Goal: Task Accomplishment & Management: Use online tool/utility

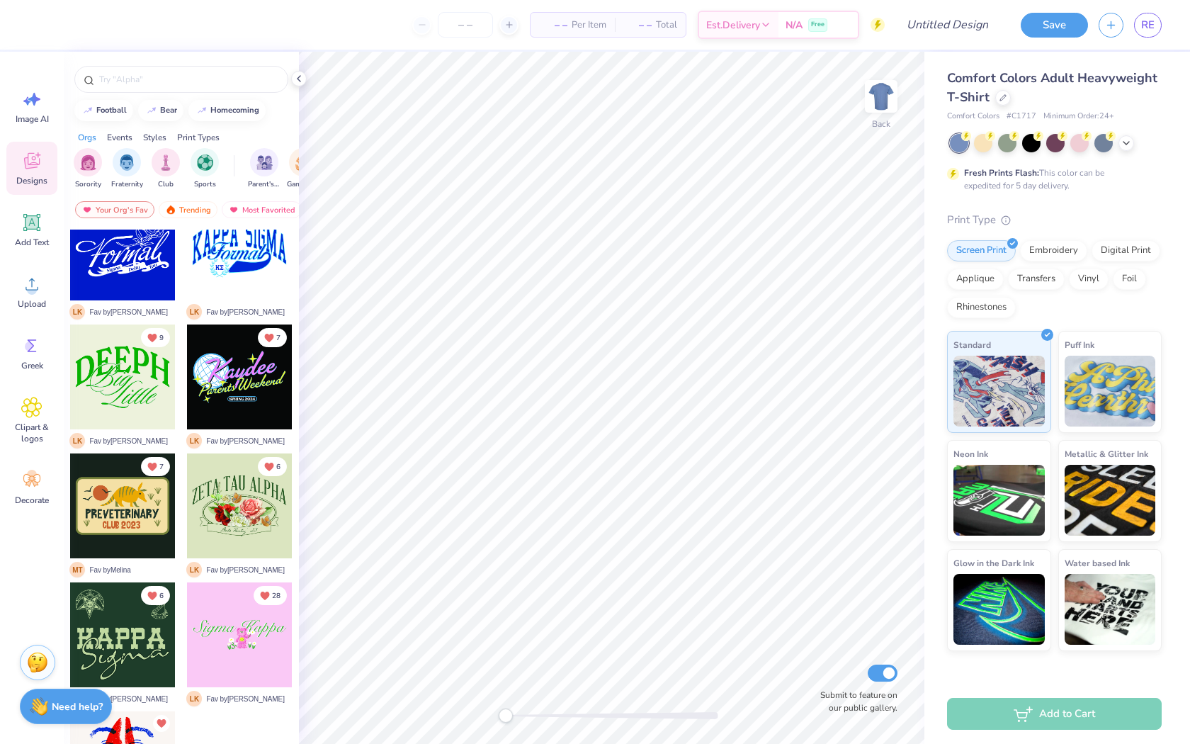
scroll to position [5491, 0]
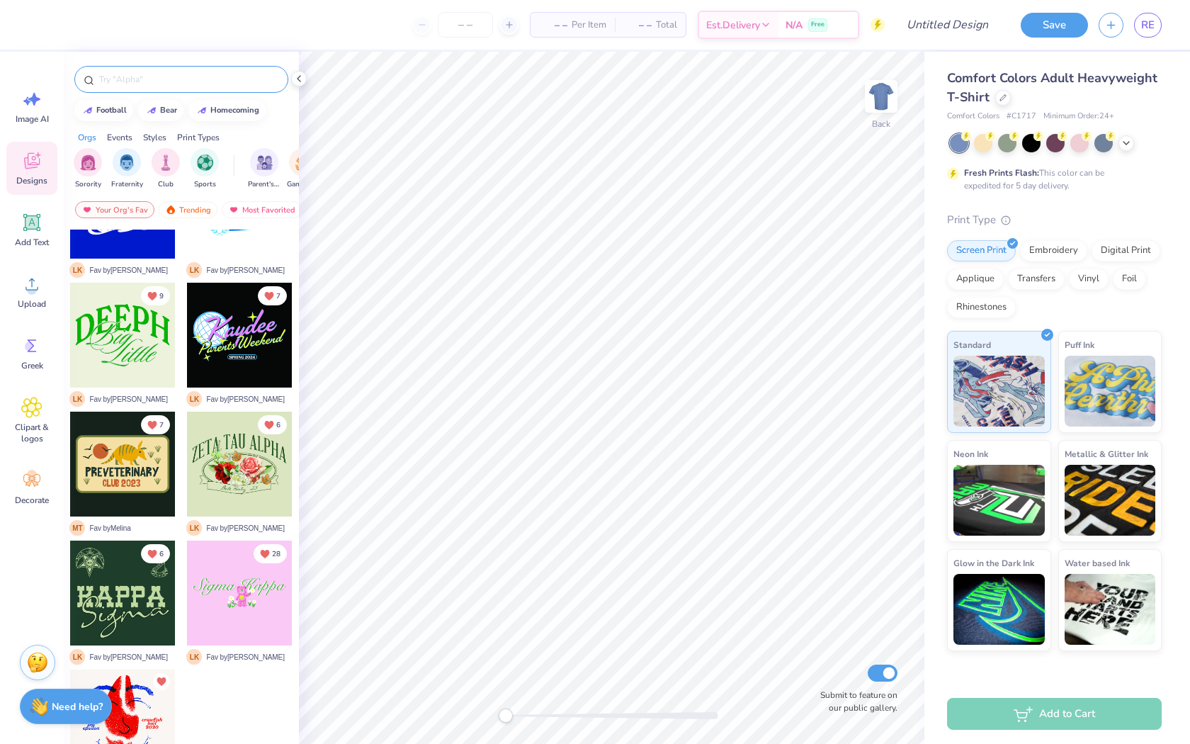
click at [146, 74] on input "text" at bounding box center [188, 79] width 181 height 14
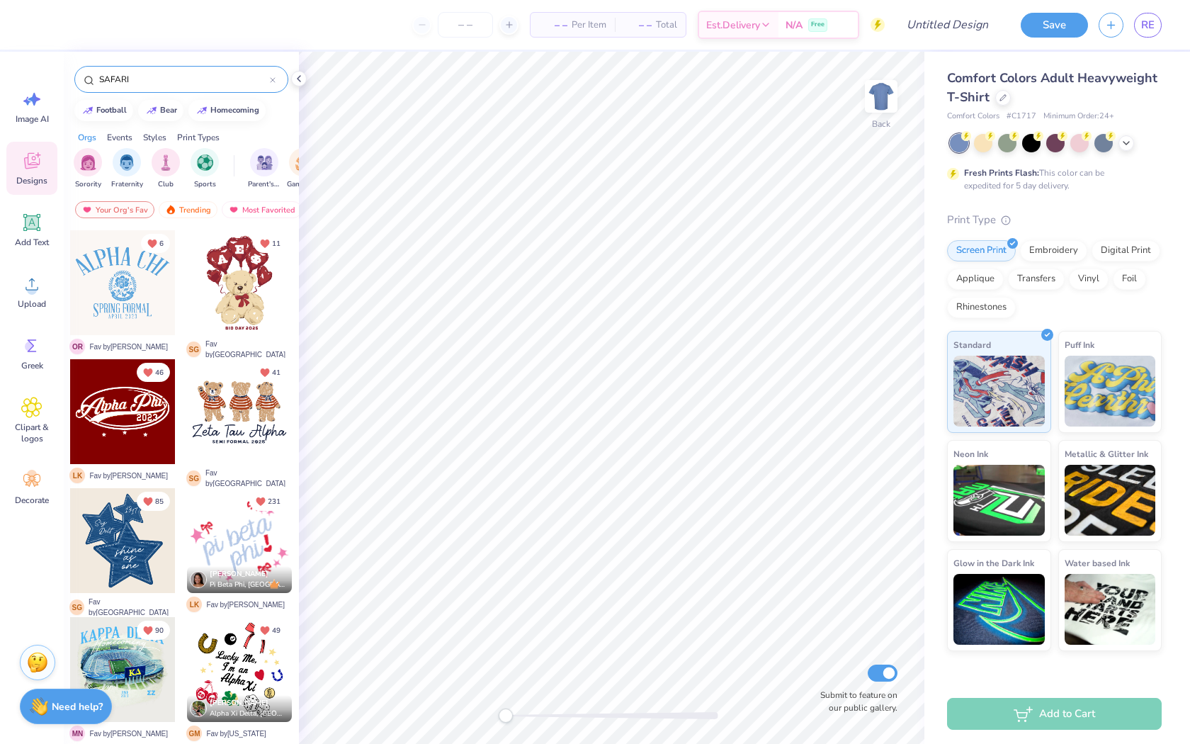
type input "SAFARI"
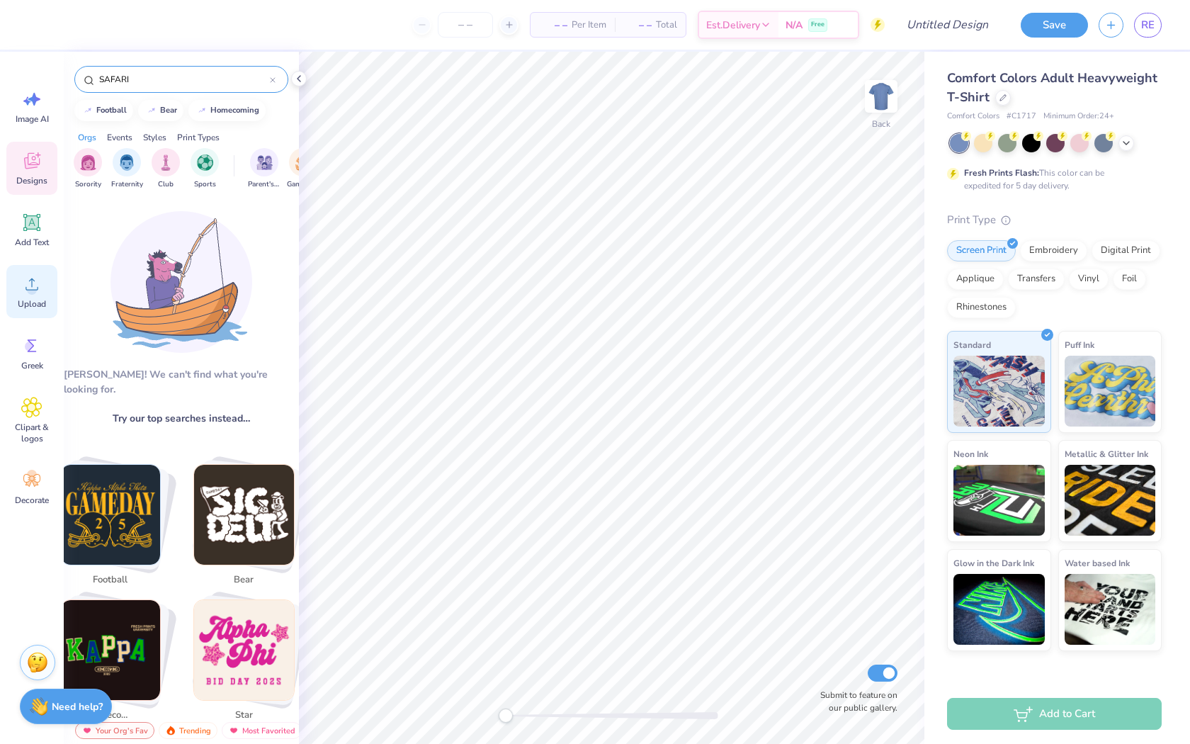
click at [28, 284] on icon at bounding box center [31, 283] width 21 height 21
click at [33, 399] on icon at bounding box center [31, 407] width 21 height 21
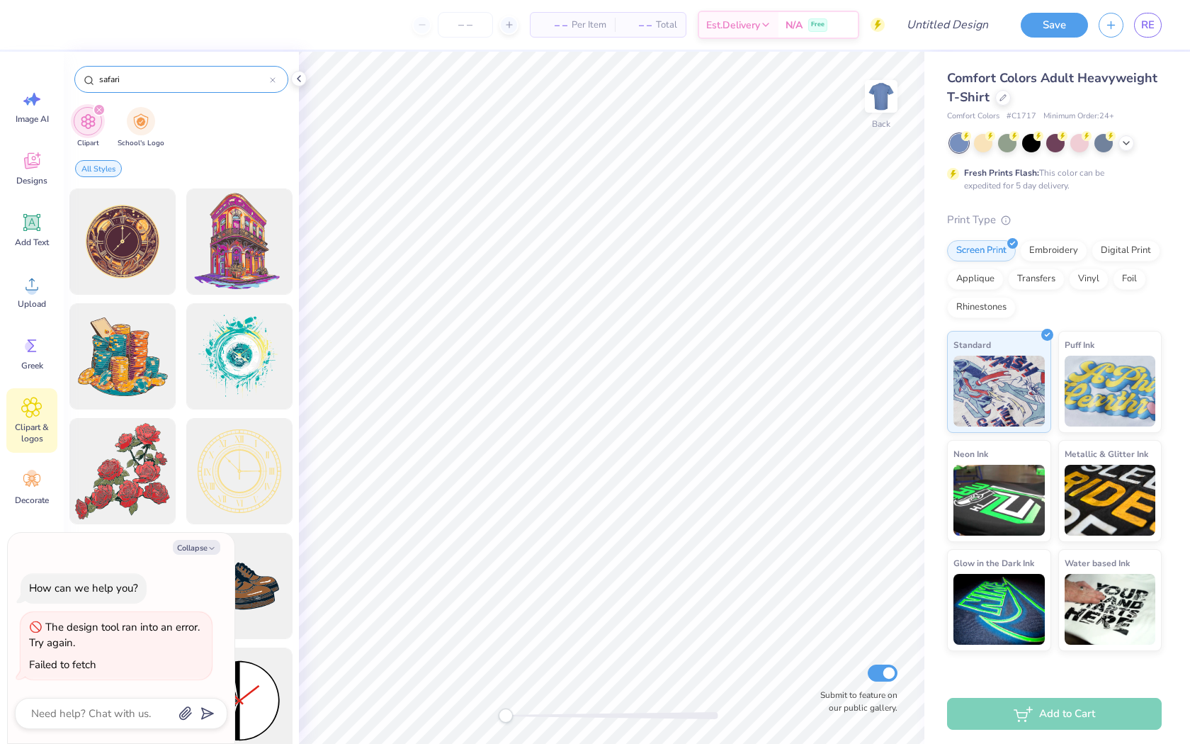
type input "safari"
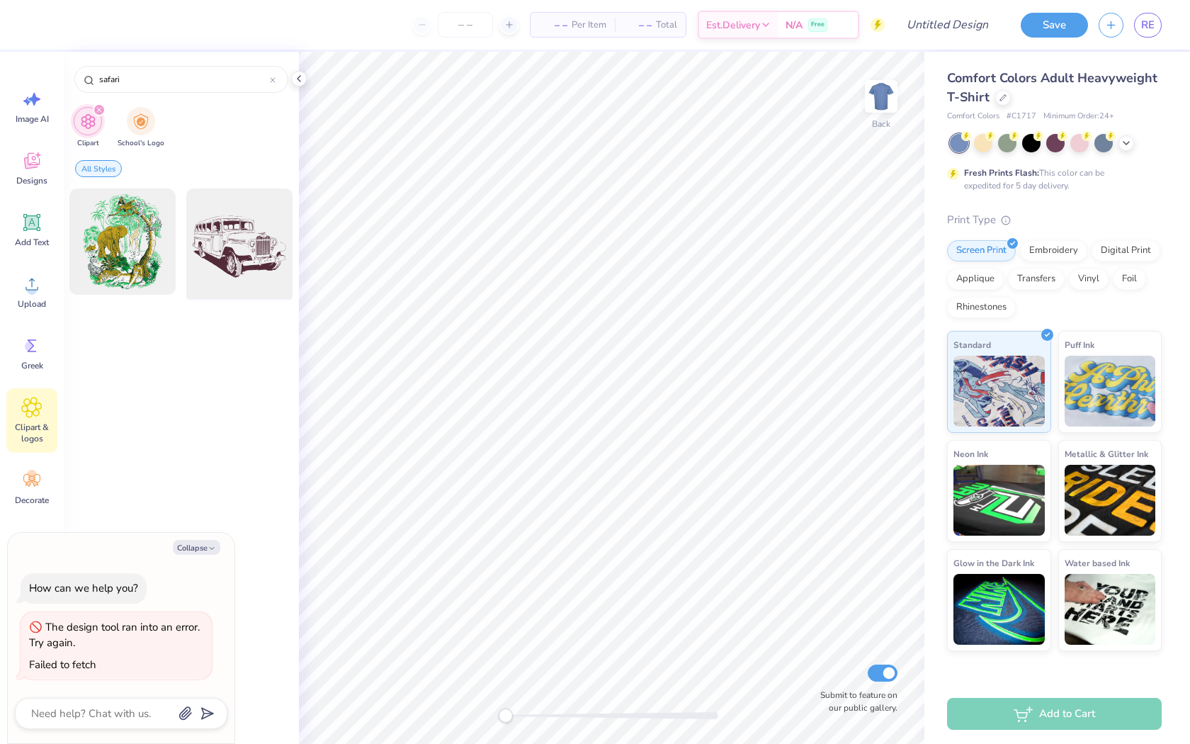
click at [242, 239] on div at bounding box center [239, 241] width 117 height 117
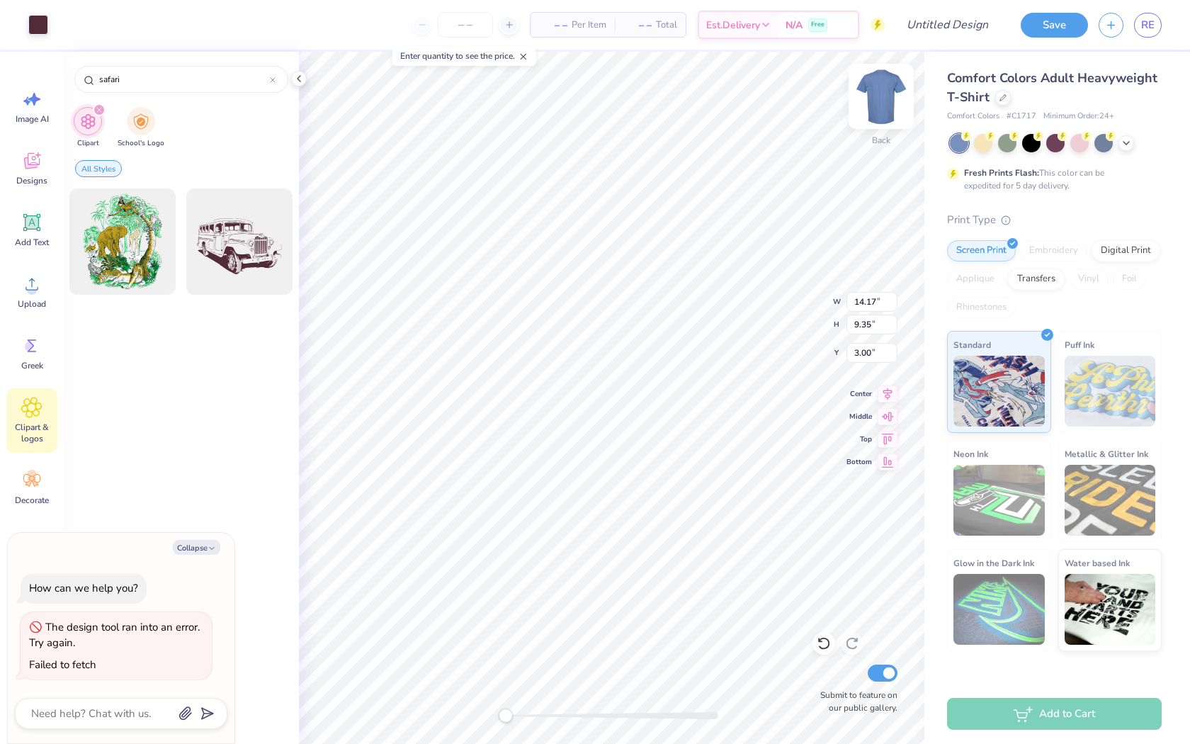
type textarea "x"
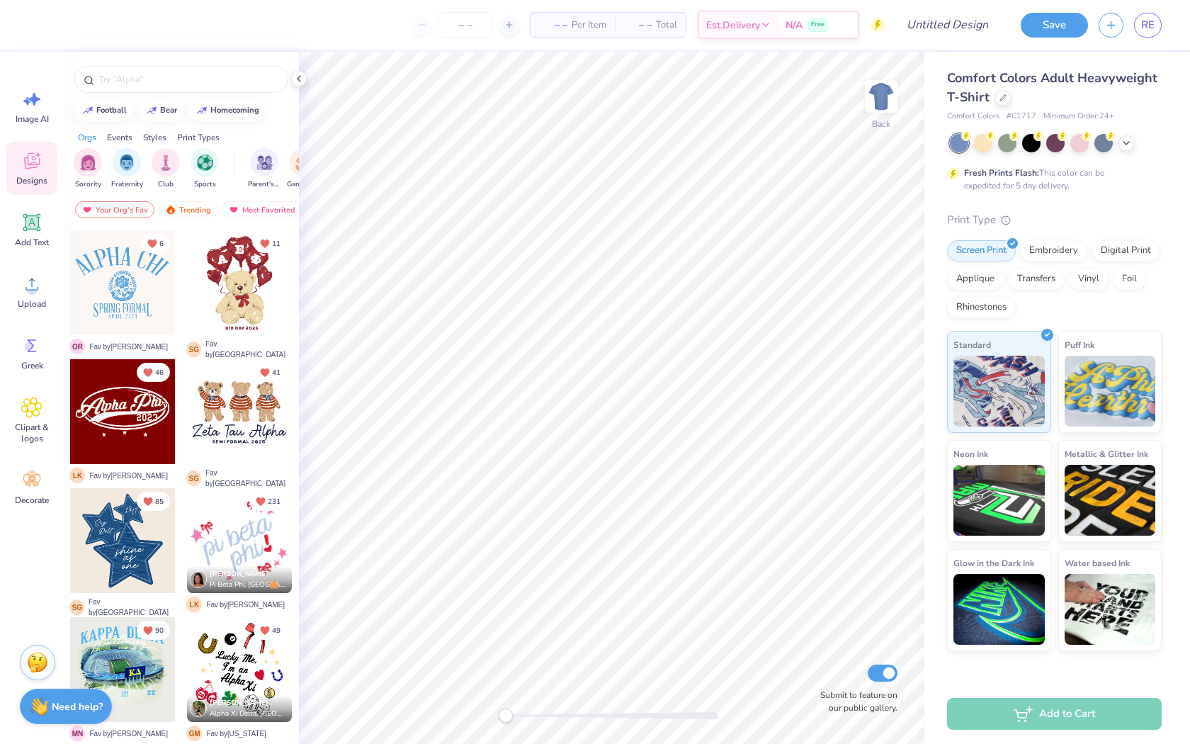
click at [992, 101] on div "Comfort Colors Adult Heavyweight T-Shirt" at bounding box center [1054, 88] width 215 height 38
click at [1000, 149] on div at bounding box center [1007, 141] width 18 height 18
click at [1121, 143] on icon at bounding box center [1126, 141] width 11 height 11
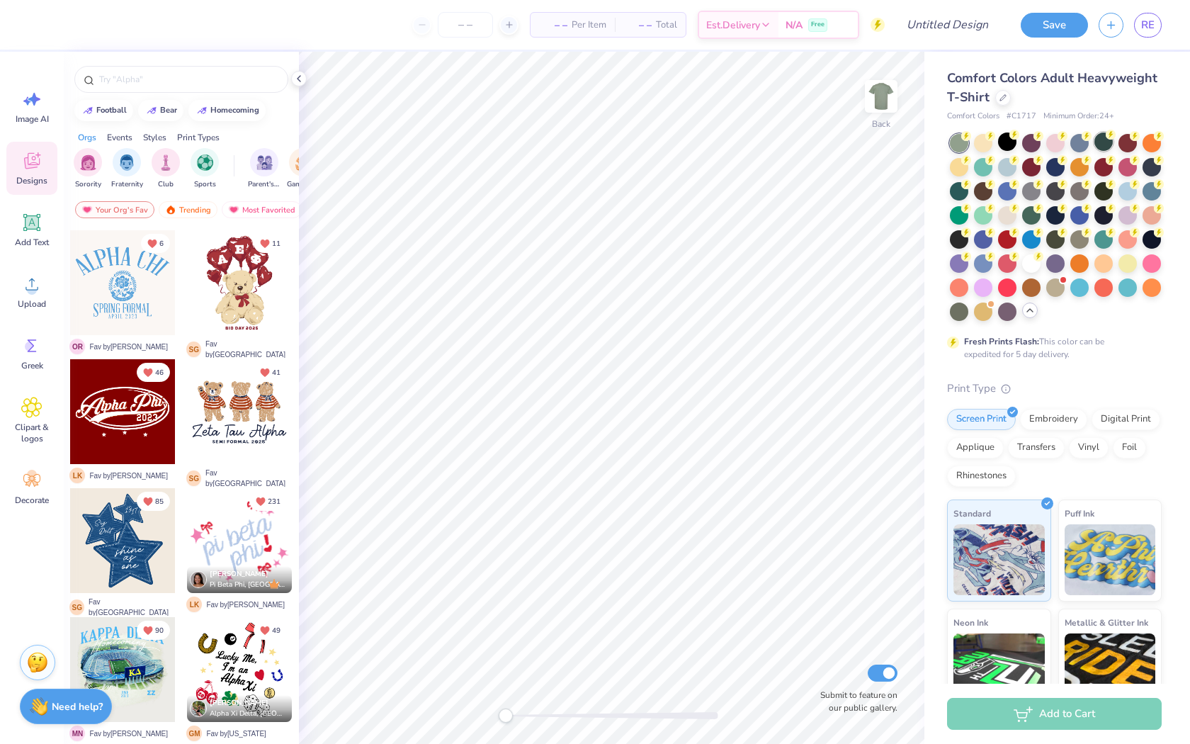
click at [1105, 142] on div at bounding box center [1103, 141] width 18 height 18
click at [1056, 294] on div at bounding box center [1055, 286] width 18 height 18
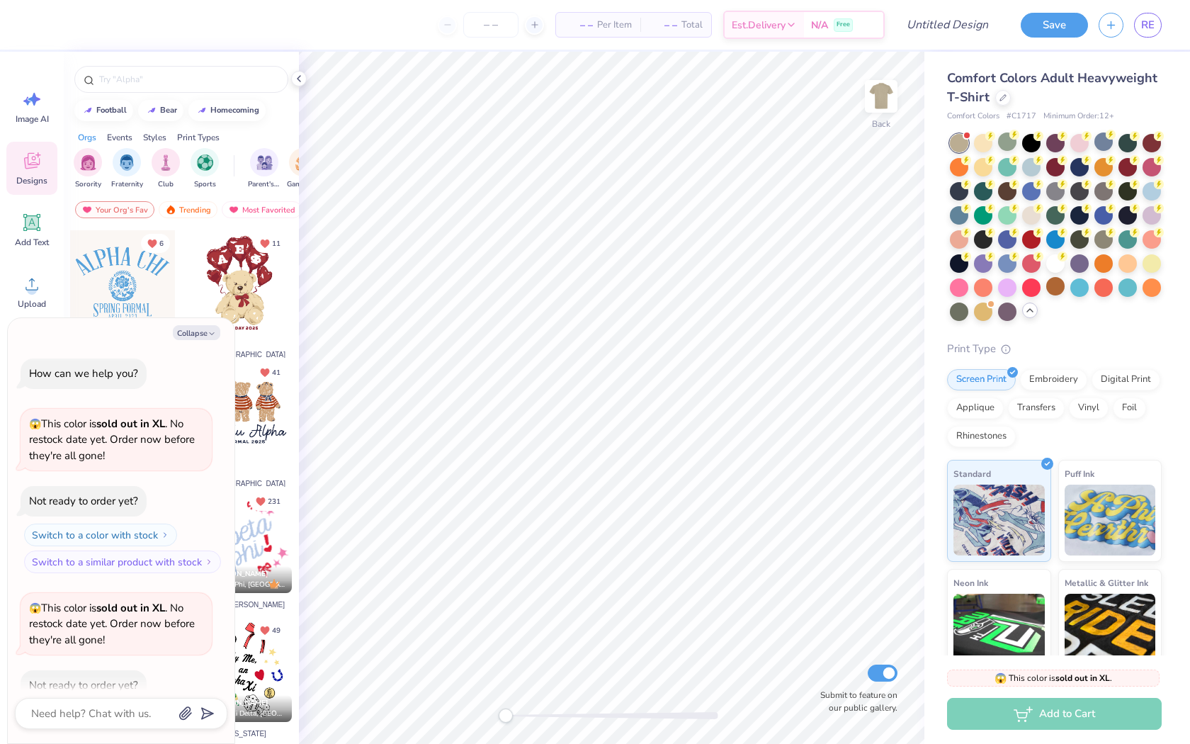
scroll to position [76, 0]
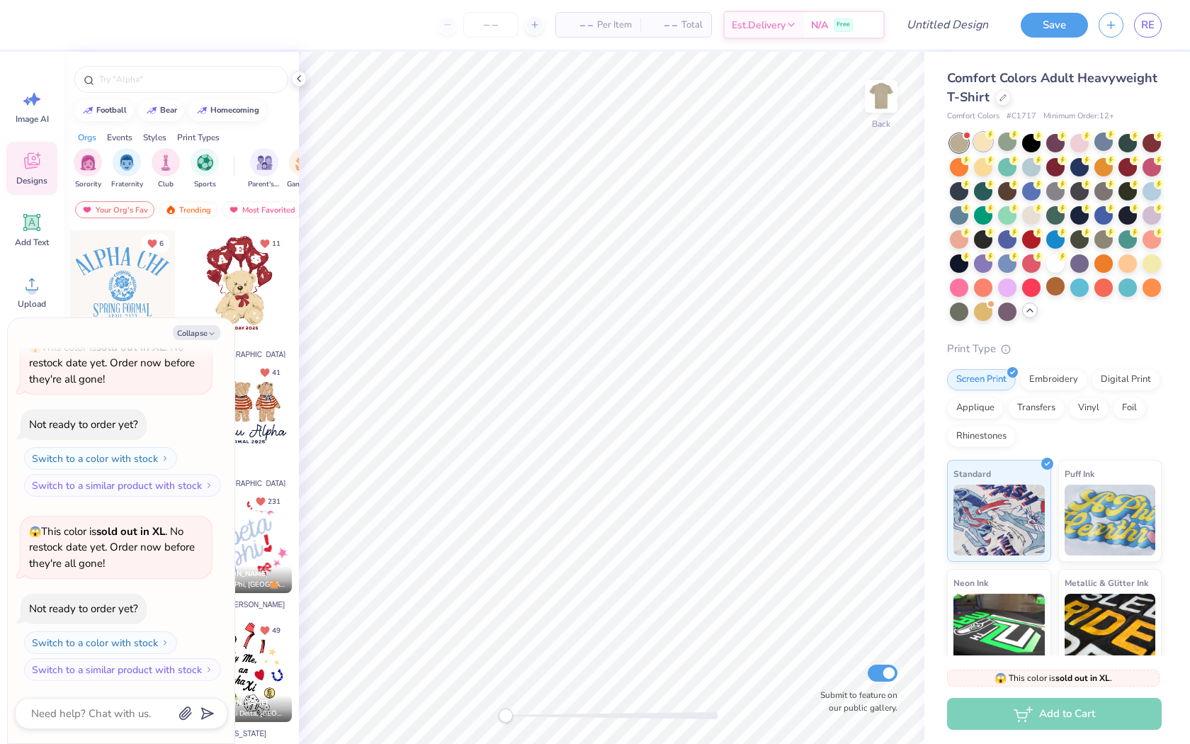
click at [982, 142] on div at bounding box center [983, 141] width 18 height 18
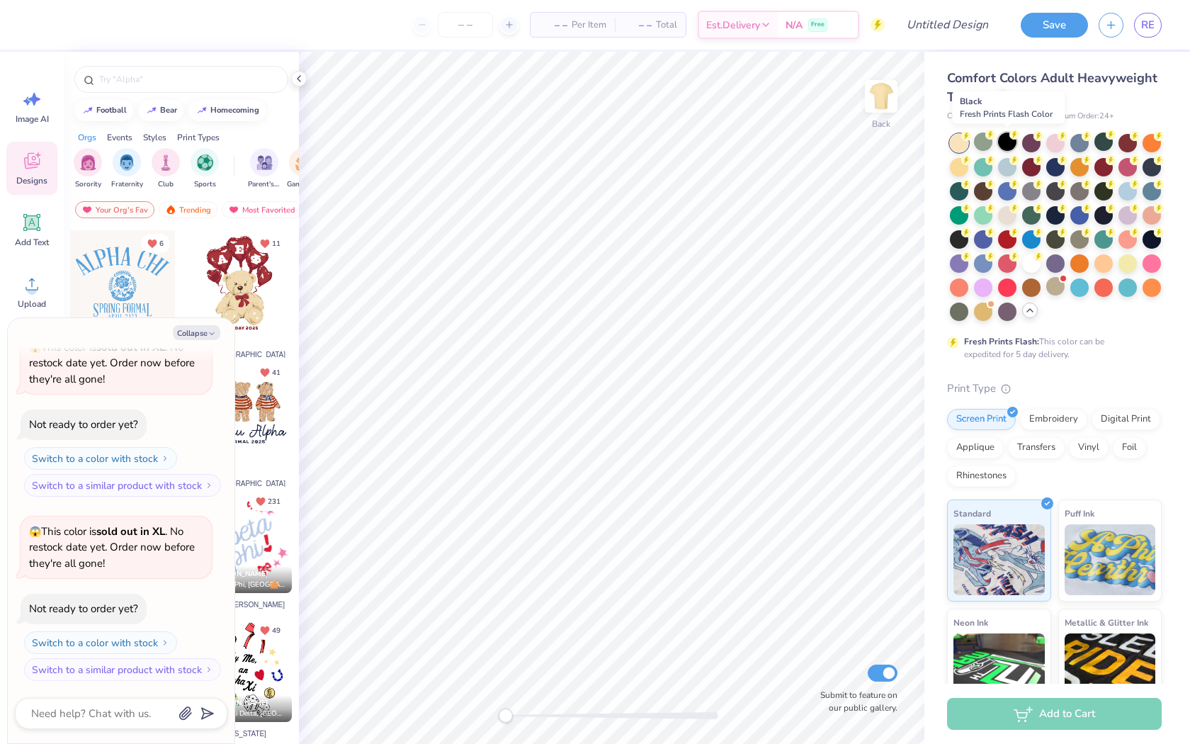
click at [1011, 137] on circle at bounding box center [1014, 135] width 10 height 10
click at [979, 139] on div at bounding box center [983, 141] width 18 height 18
click at [961, 188] on div at bounding box center [959, 190] width 18 height 18
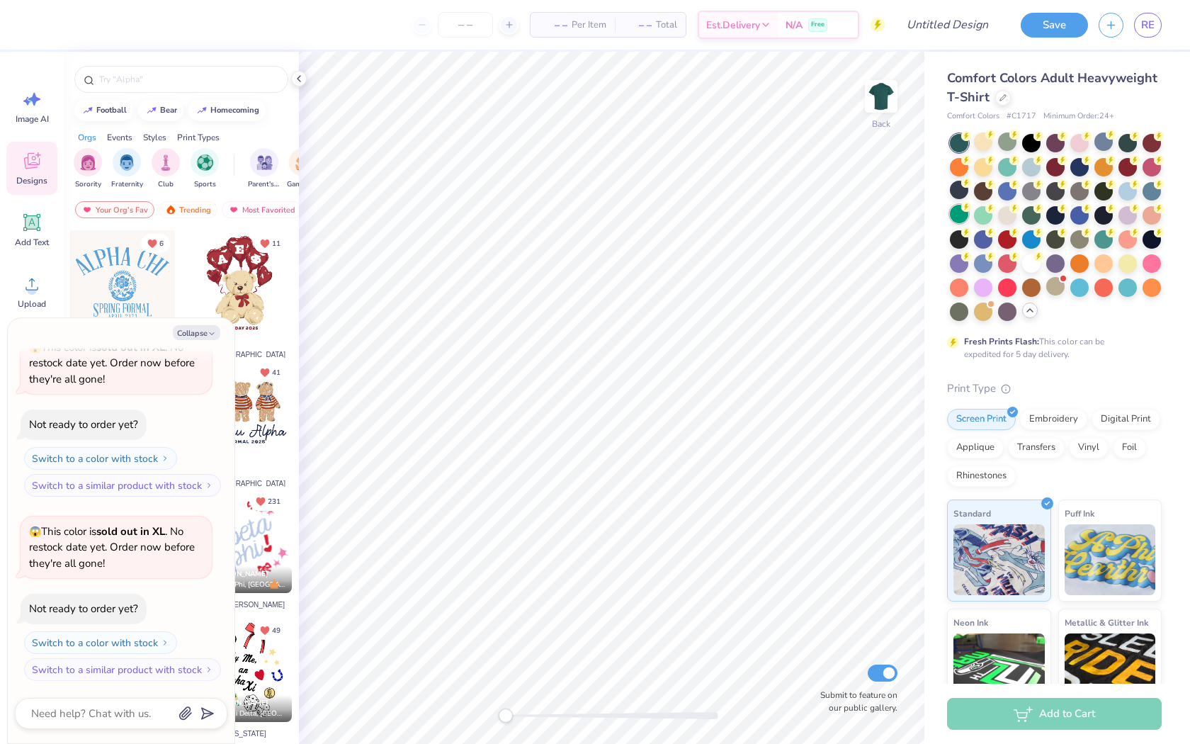
click at [958, 222] on div at bounding box center [959, 214] width 18 height 18
click at [979, 188] on div at bounding box center [983, 190] width 18 height 18
click at [1125, 190] on div at bounding box center [1127, 190] width 18 height 18
click at [1031, 208] on div at bounding box center [1031, 214] width 18 height 18
click at [982, 214] on div at bounding box center [983, 214] width 18 height 18
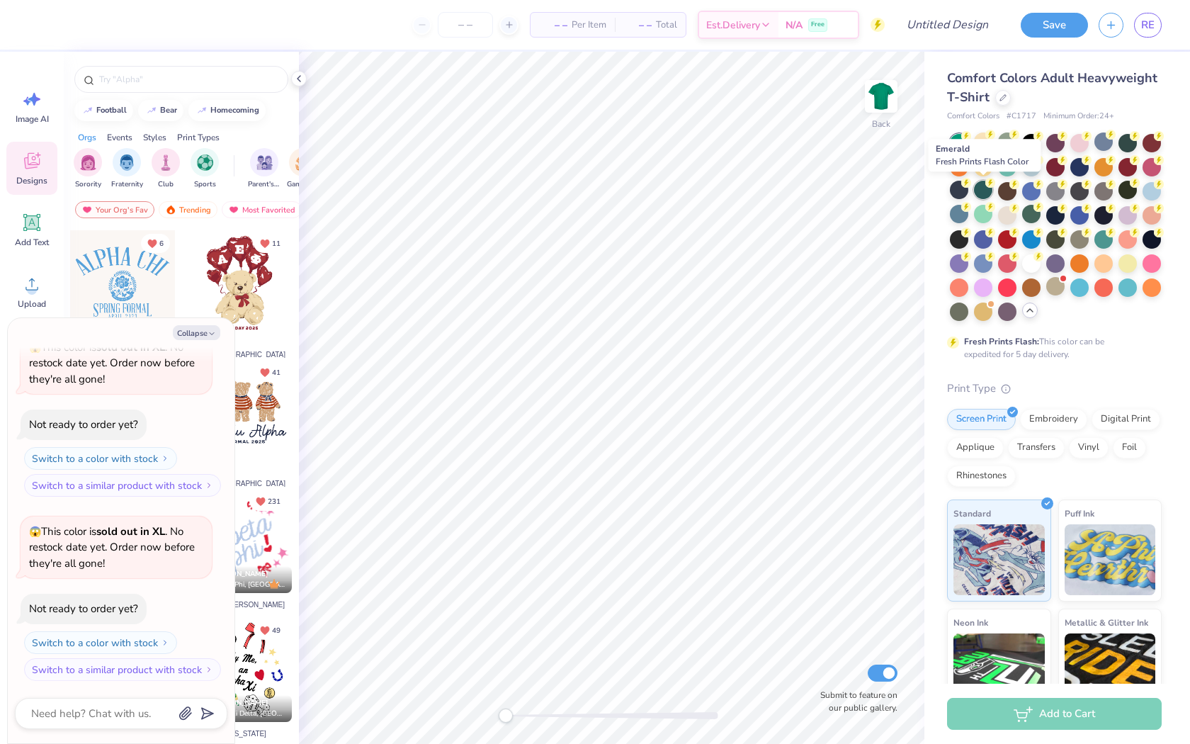
click at [981, 185] on div at bounding box center [983, 190] width 18 height 18
click at [1123, 139] on div at bounding box center [1127, 141] width 18 height 18
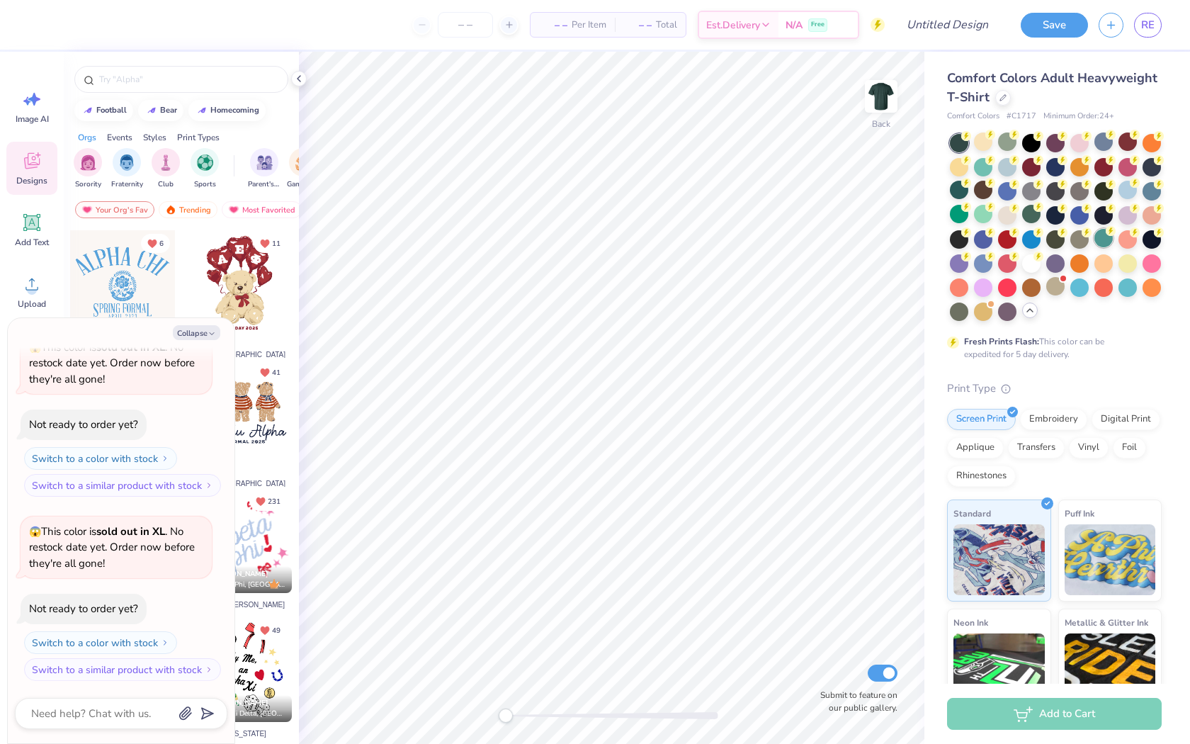
click at [1104, 239] on div at bounding box center [1103, 238] width 18 height 18
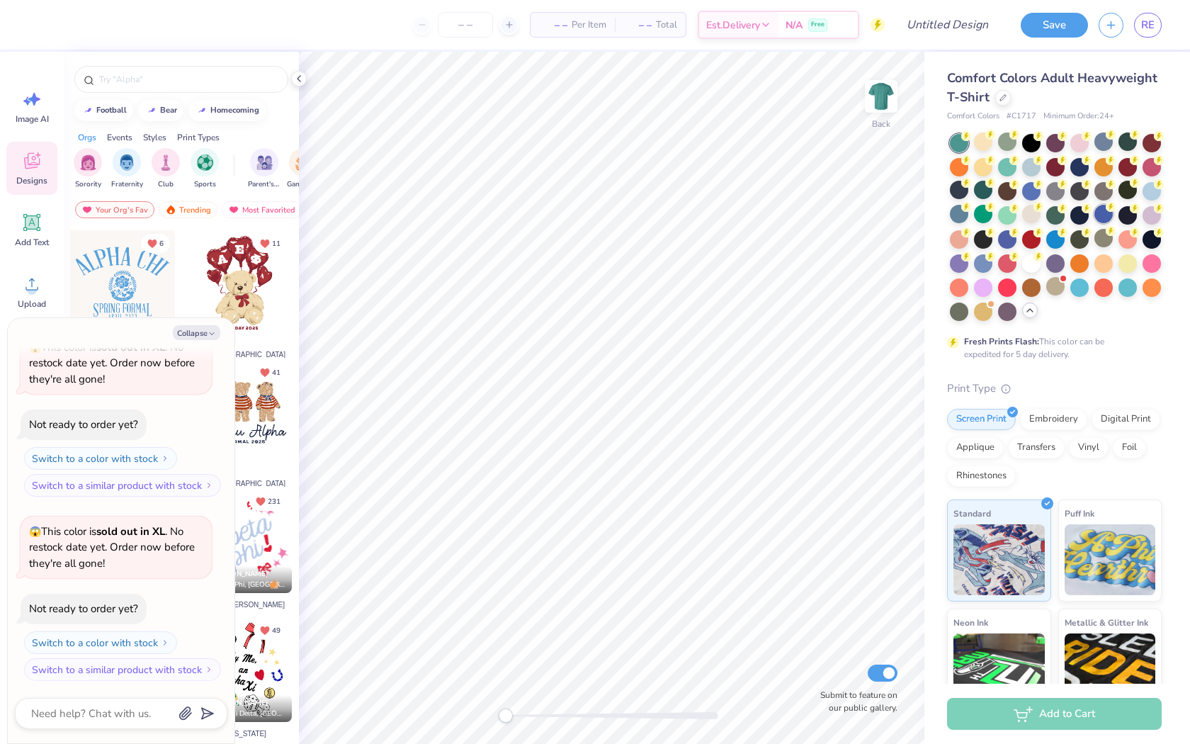
click at [1104, 222] on div at bounding box center [1103, 214] width 18 height 18
click at [1089, 194] on div at bounding box center [1056, 227] width 212 height 187
click at [1096, 194] on div at bounding box center [1103, 190] width 18 height 18
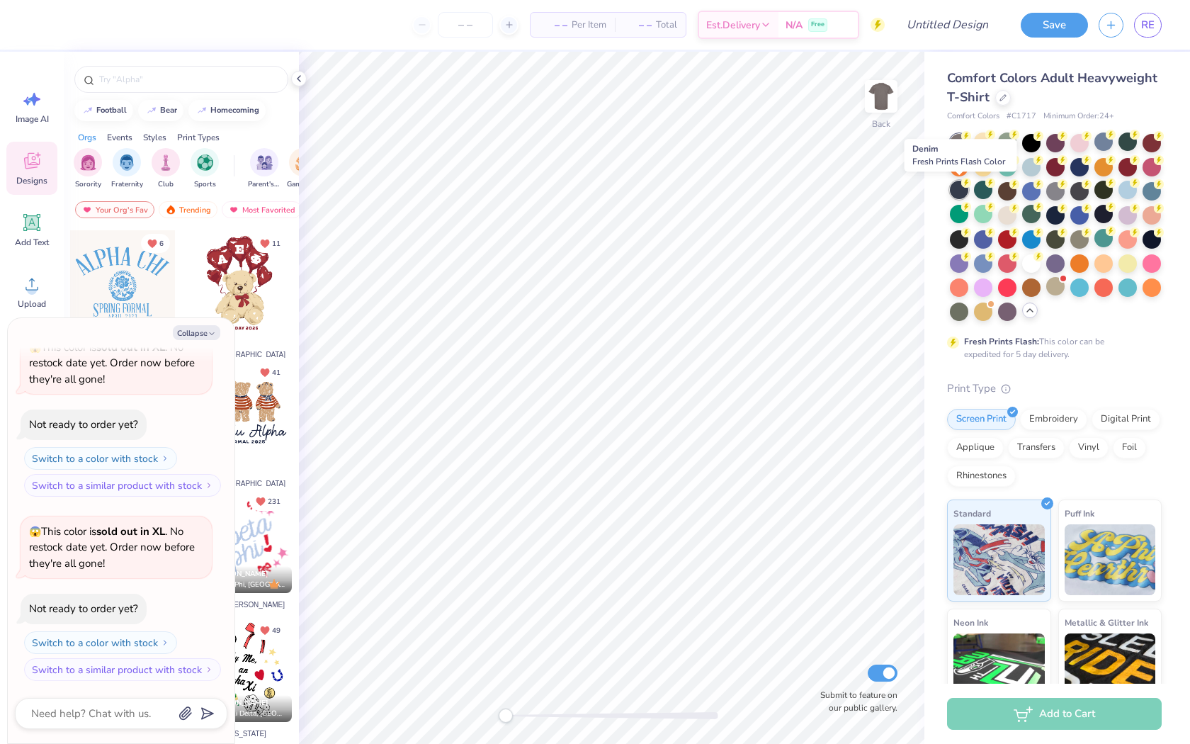
click at [965, 191] on div at bounding box center [959, 190] width 18 height 18
click at [210, 335] on icon "button" at bounding box center [212, 333] width 8 height 8
type textarea "x"
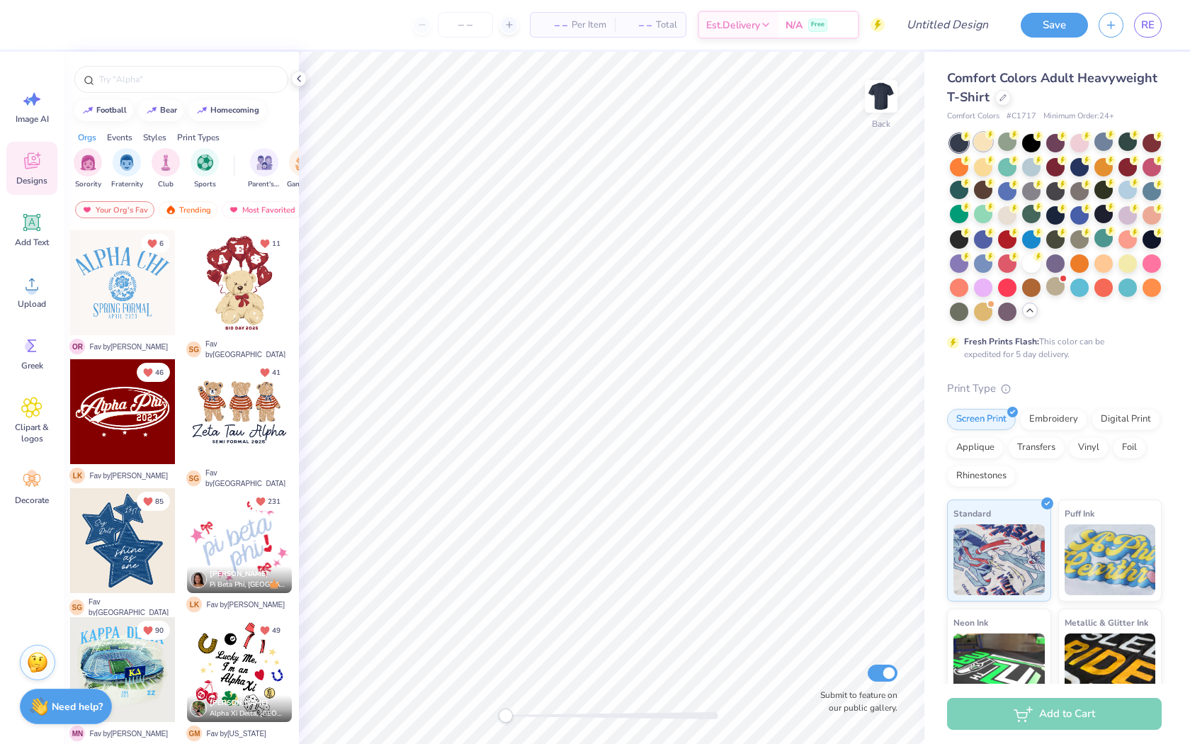
click at [985, 145] on div at bounding box center [983, 141] width 18 height 18
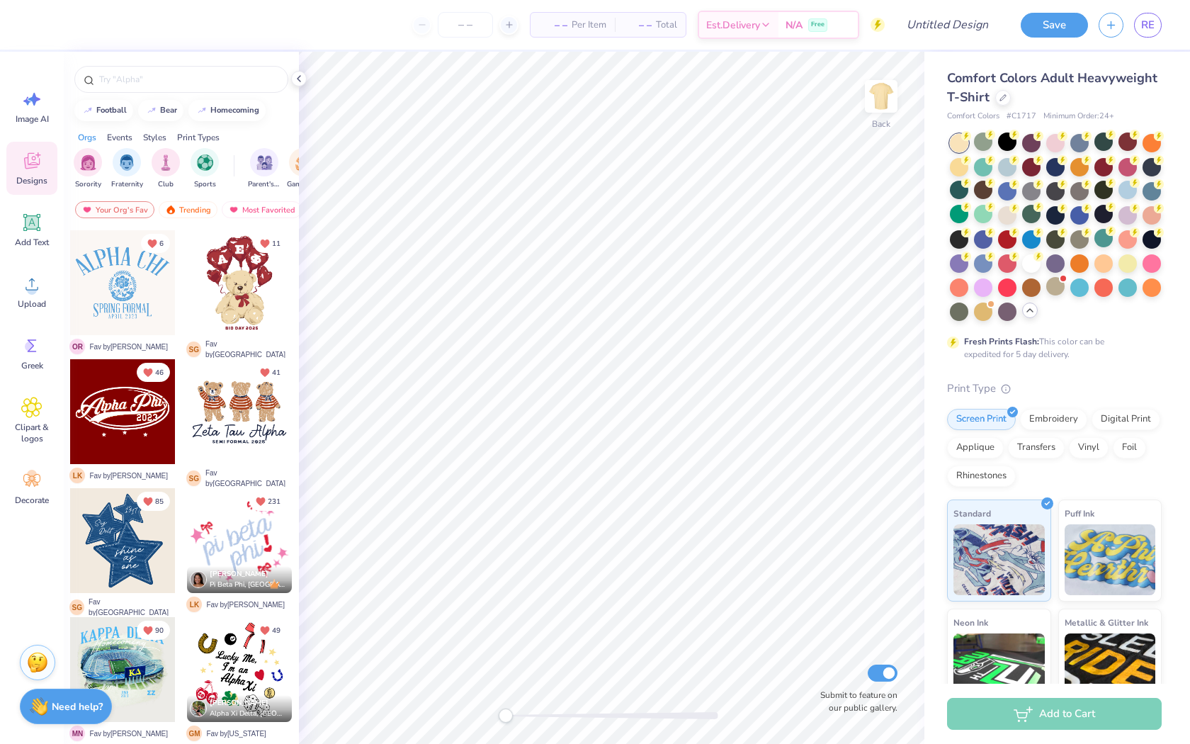
click at [994, 142] on div at bounding box center [1056, 227] width 212 height 187
click at [988, 142] on div at bounding box center [983, 141] width 18 height 18
click at [878, 108] on img at bounding box center [881, 96] width 57 height 57
click at [30, 302] on span "Upload" at bounding box center [32, 303] width 28 height 11
click at [27, 424] on span "Clipart & logos" at bounding box center [31, 432] width 47 height 23
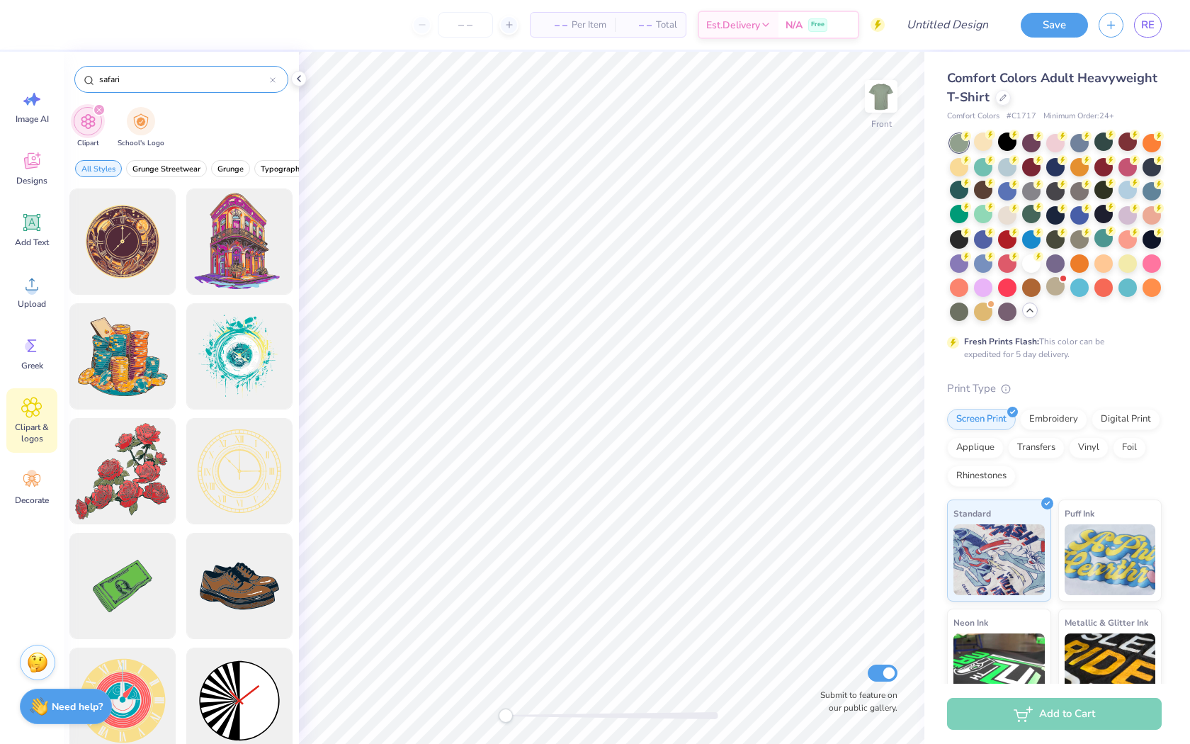
type input "safari"
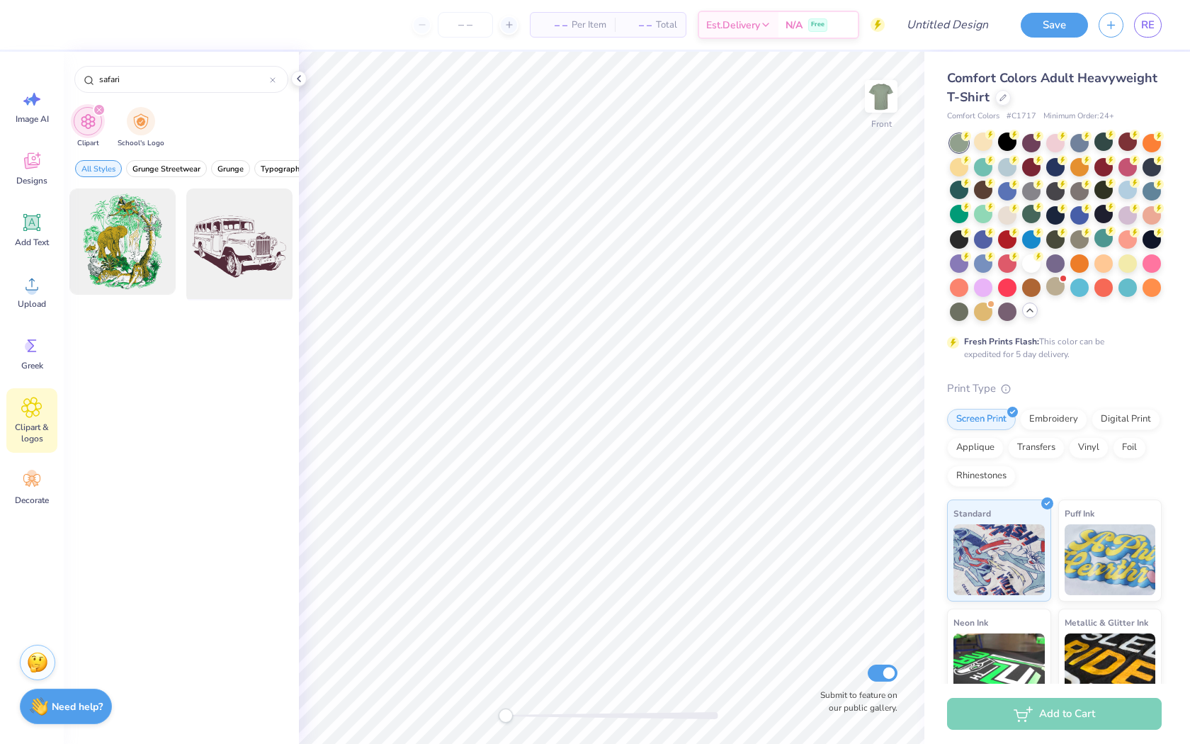
click at [222, 246] on div at bounding box center [239, 241] width 117 height 117
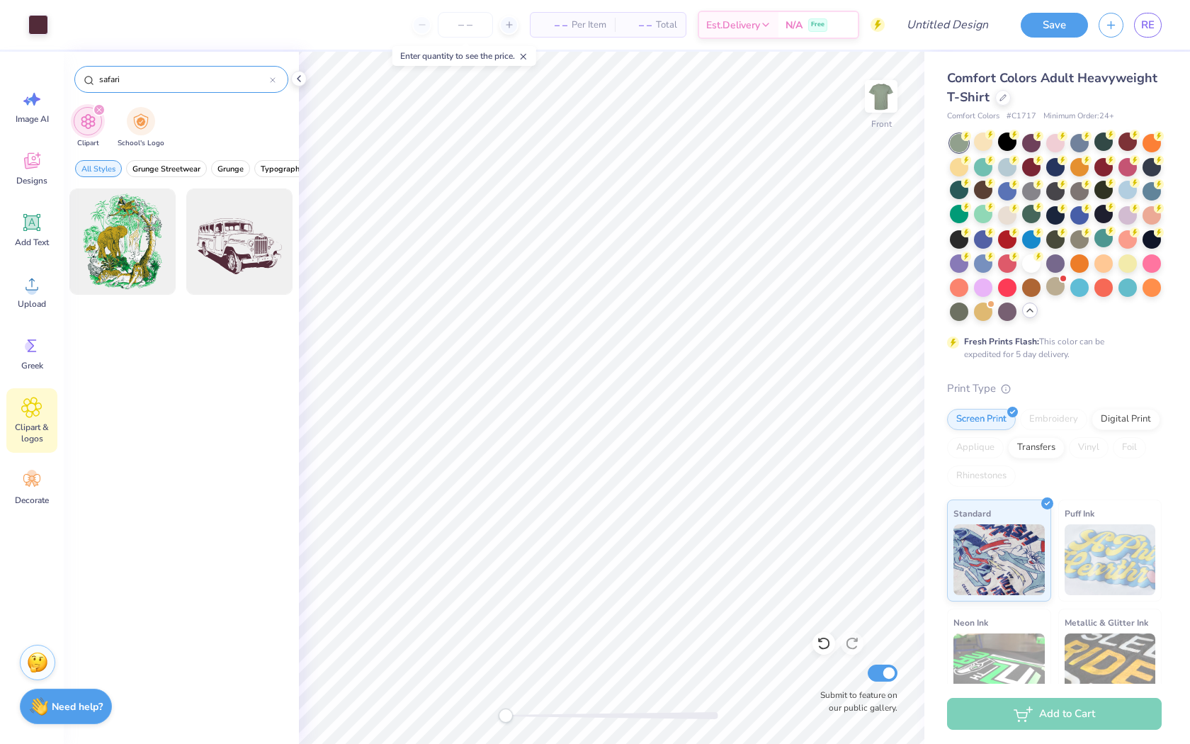
click at [276, 73] on div "safari" at bounding box center [181, 79] width 214 height 27
click at [275, 76] on div at bounding box center [273, 79] width 6 height 13
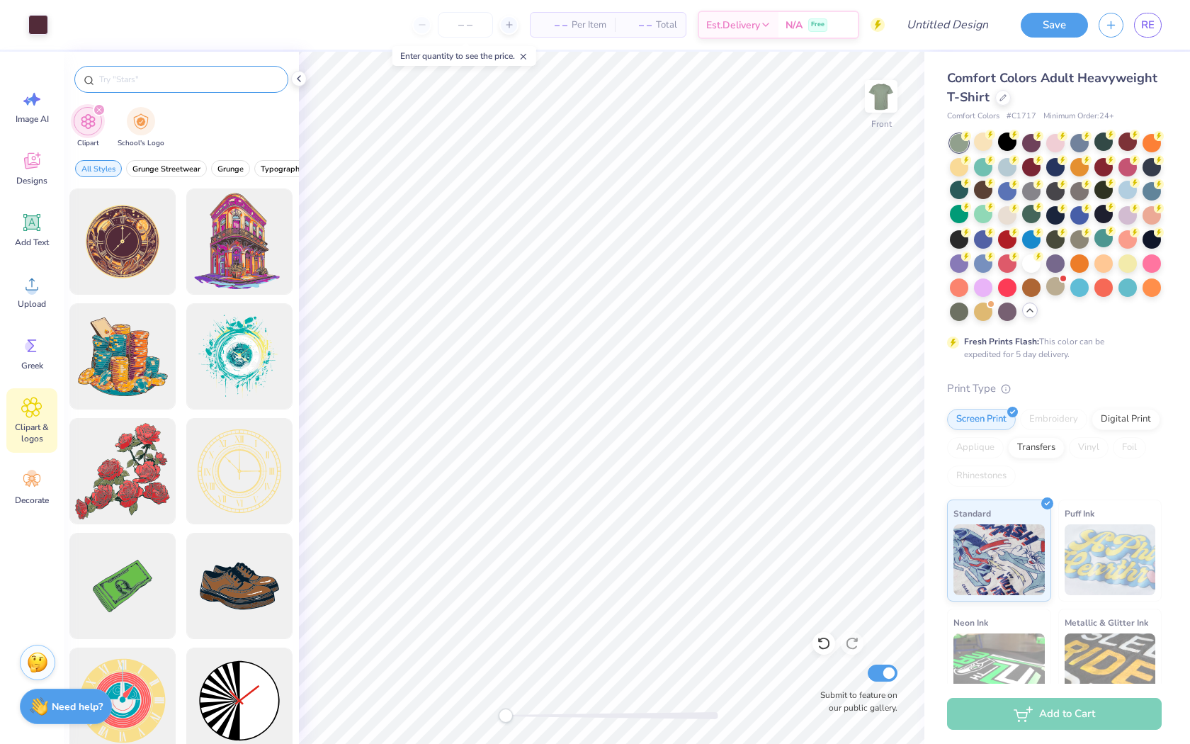
click at [198, 132] on div "Clipart School's Logo" at bounding box center [181, 129] width 235 height 53
click at [198, 62] on div at bounding box center [181, 76] width 235 height 48
click at [198, 71] on div at bounding box center [181, 79] width 214 height 27
click at [184, 84] on input "text" at bounding box center [188, 79] width 181 height 14
type input "jungle"
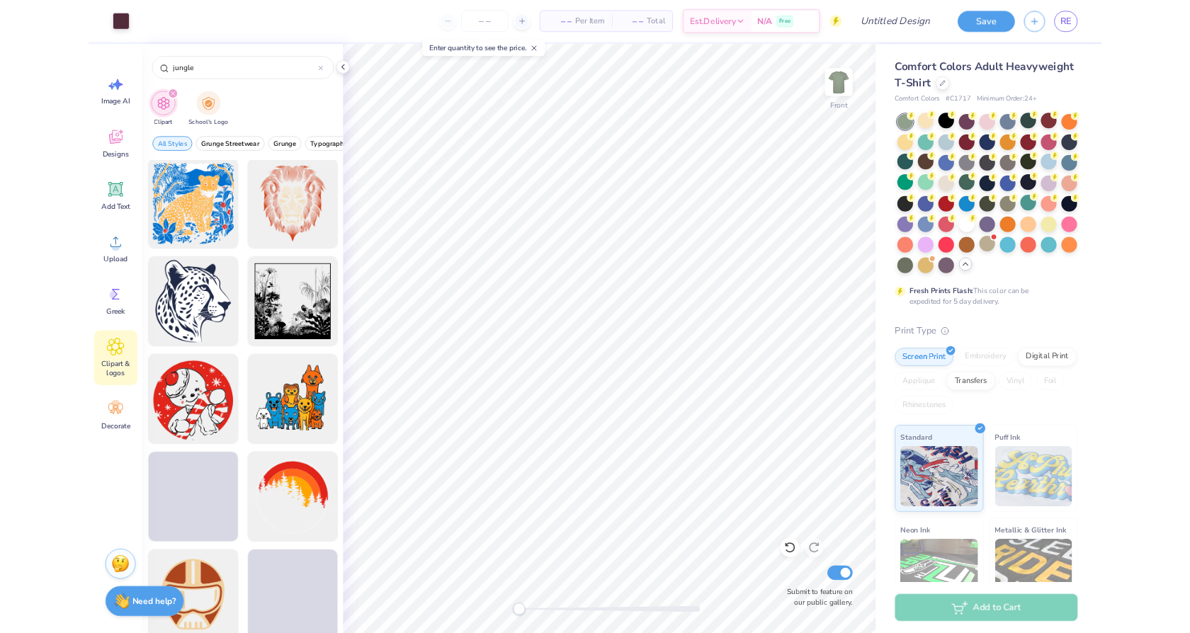
scroll to position [820, 0]
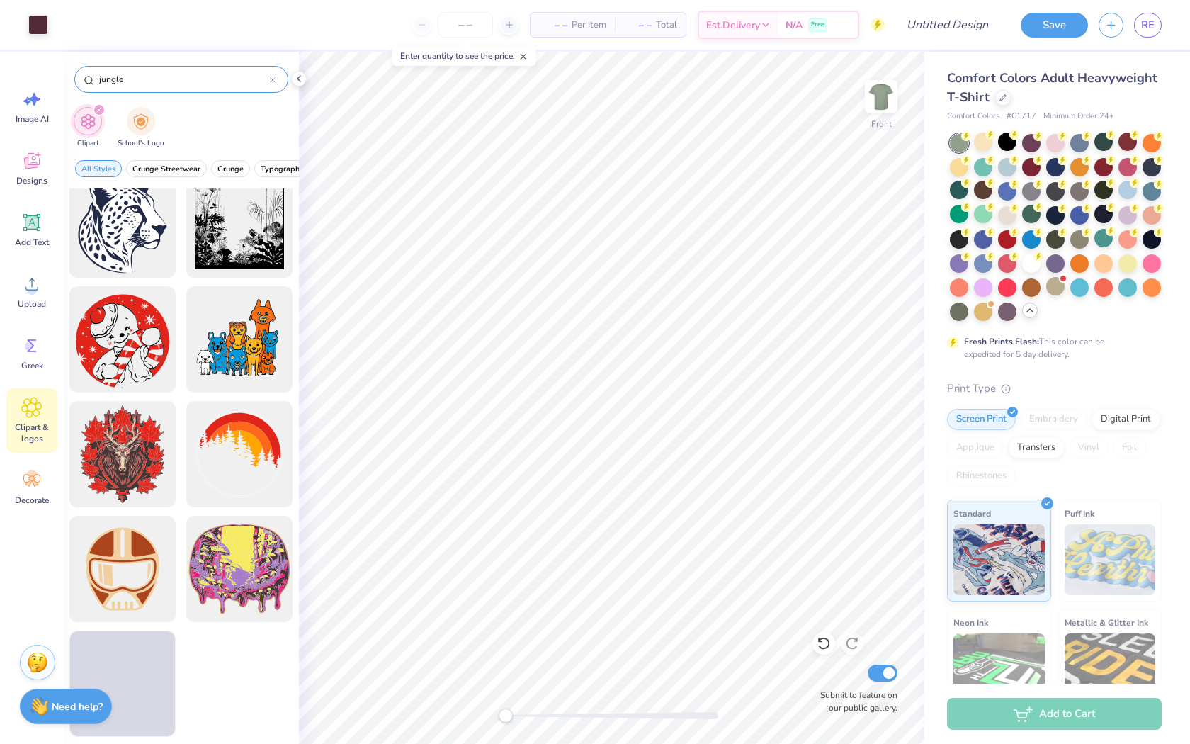
click at [270, 78] on icon at bounding box center [273, 80] width 6 height 6
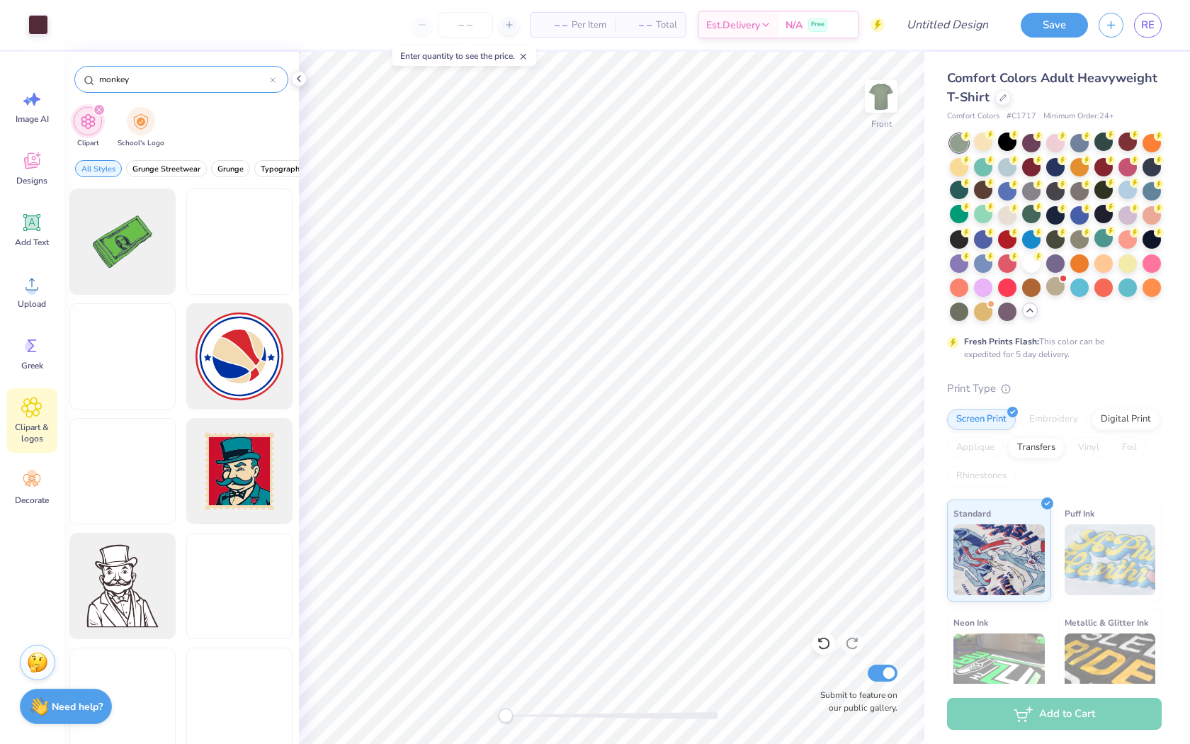
type input "monkey"
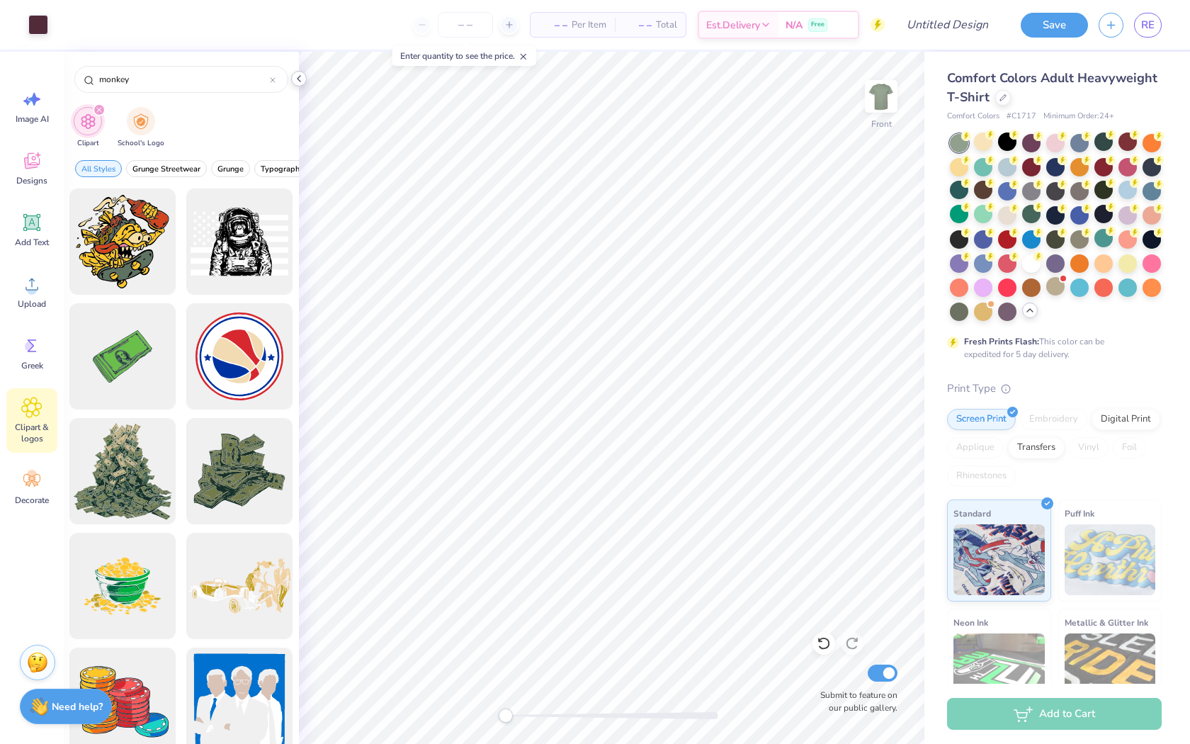
click at [299, 74] on icon at bounding box center [298, 78] width 11 height 11
